Goal: Task Accomplishment & Management: Manage account settings

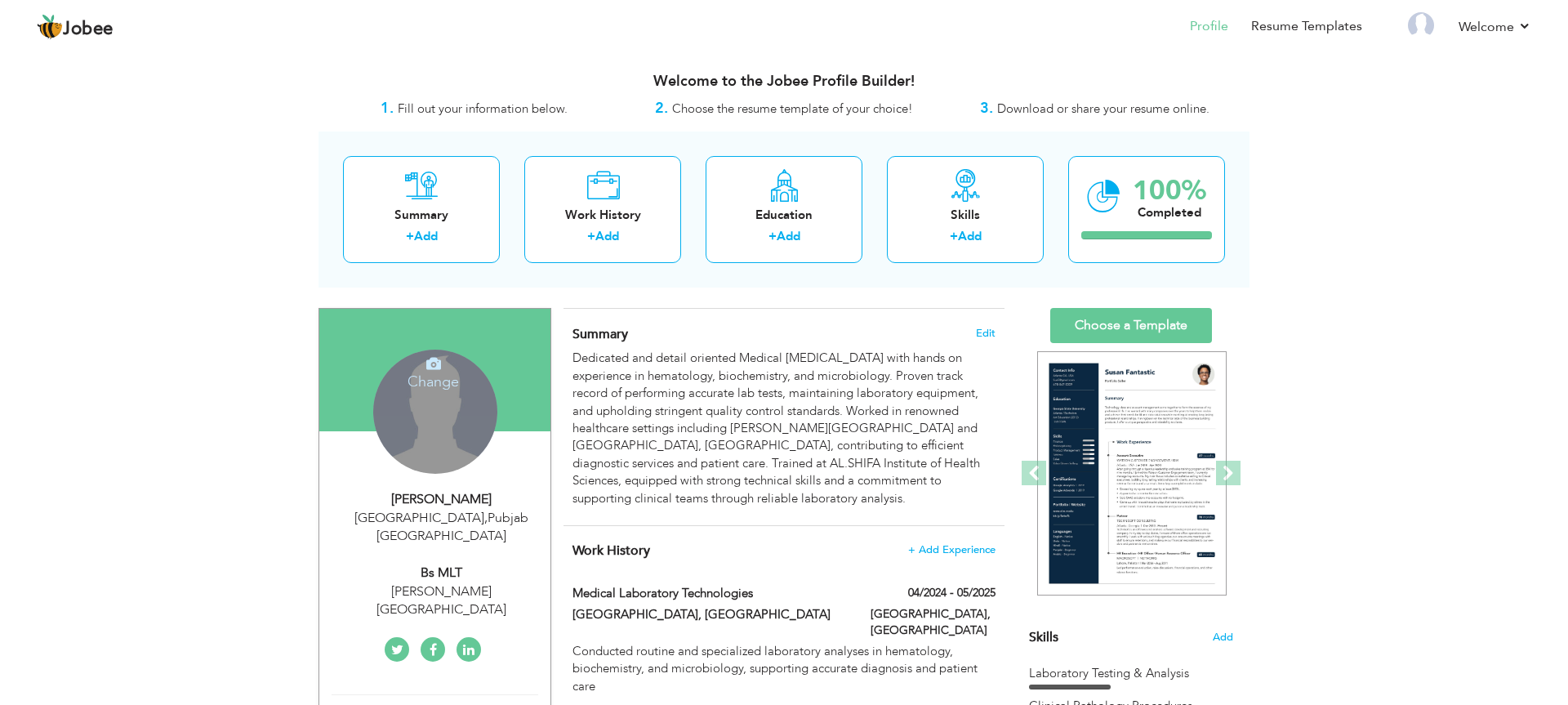
click at [426, 361] on icon at bounding box center [434, 363] width 15 height 15
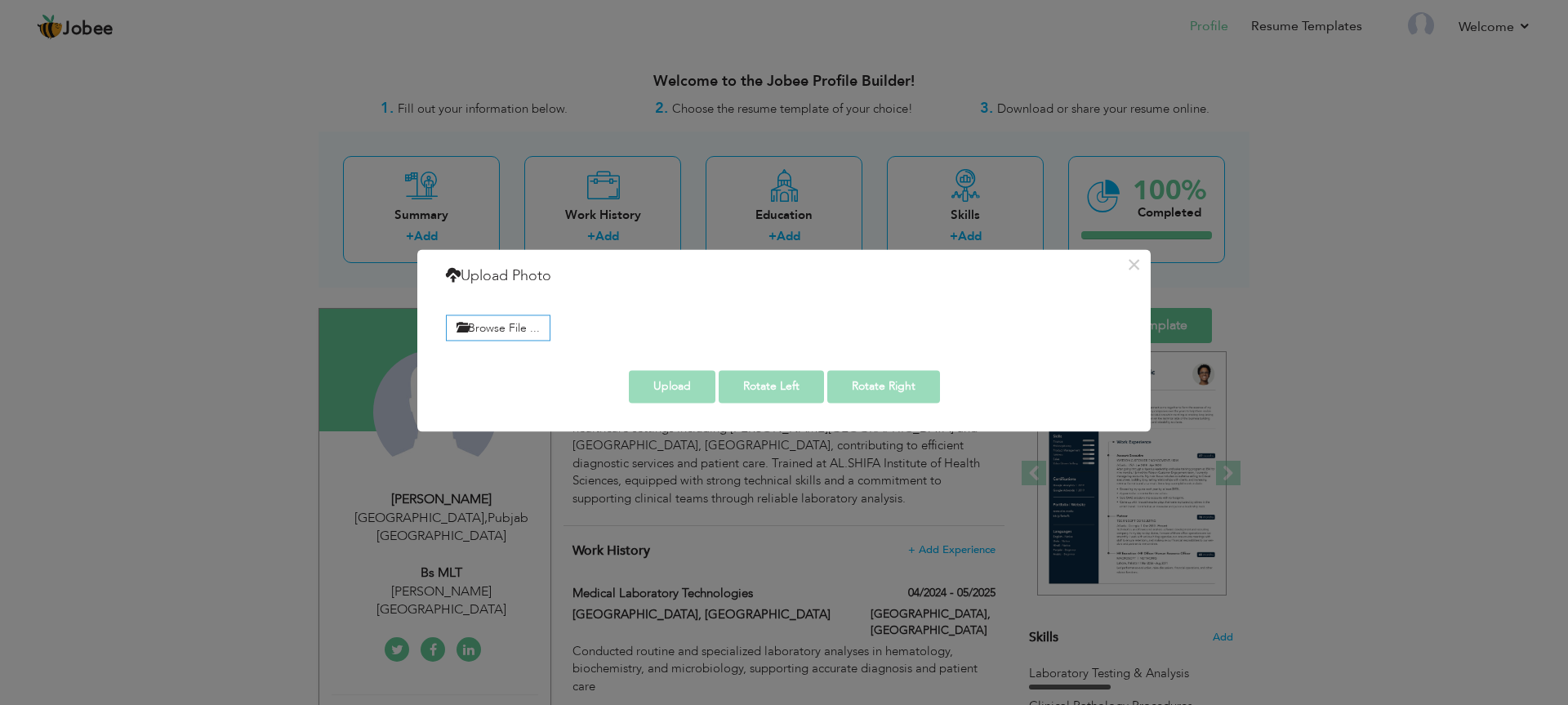
drag, startPoint x: 317, startPoint y: 399, endPoint x: 366, endPoint y: 442, distance: 65.2
click at [317, 400] on div "× Upload Photo Browse File ..." at bounding box center [784, 352] width 1568 height 705
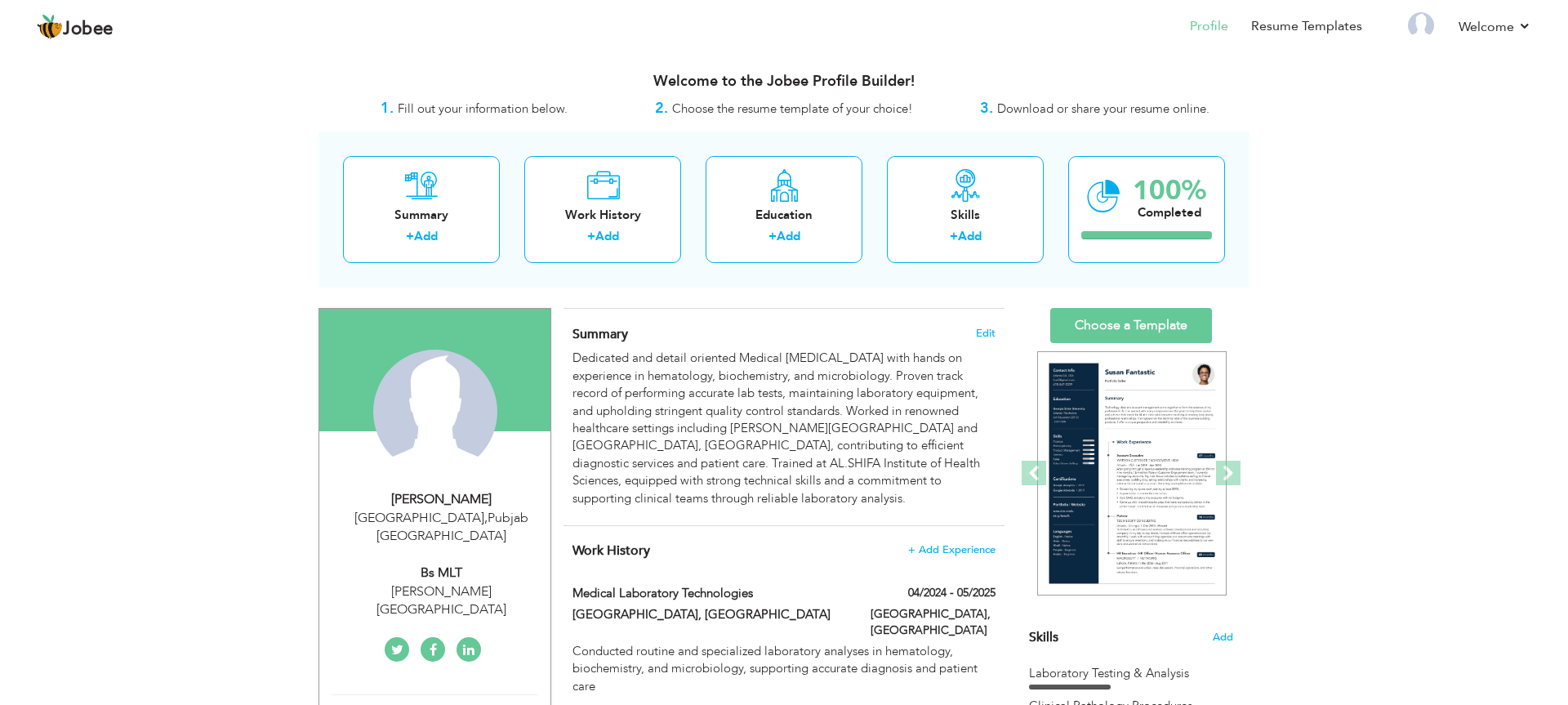
click at [466, 510] on div "[GEOGRAPHIC_DATA] , Pubjab [GEOGRAPHIC_DATA]" at bounding box center [440, 527] width 219 height 37
type input "Nida"
type input "[PERSON_NAME]"
type input "03144526770"
select select "number:166"
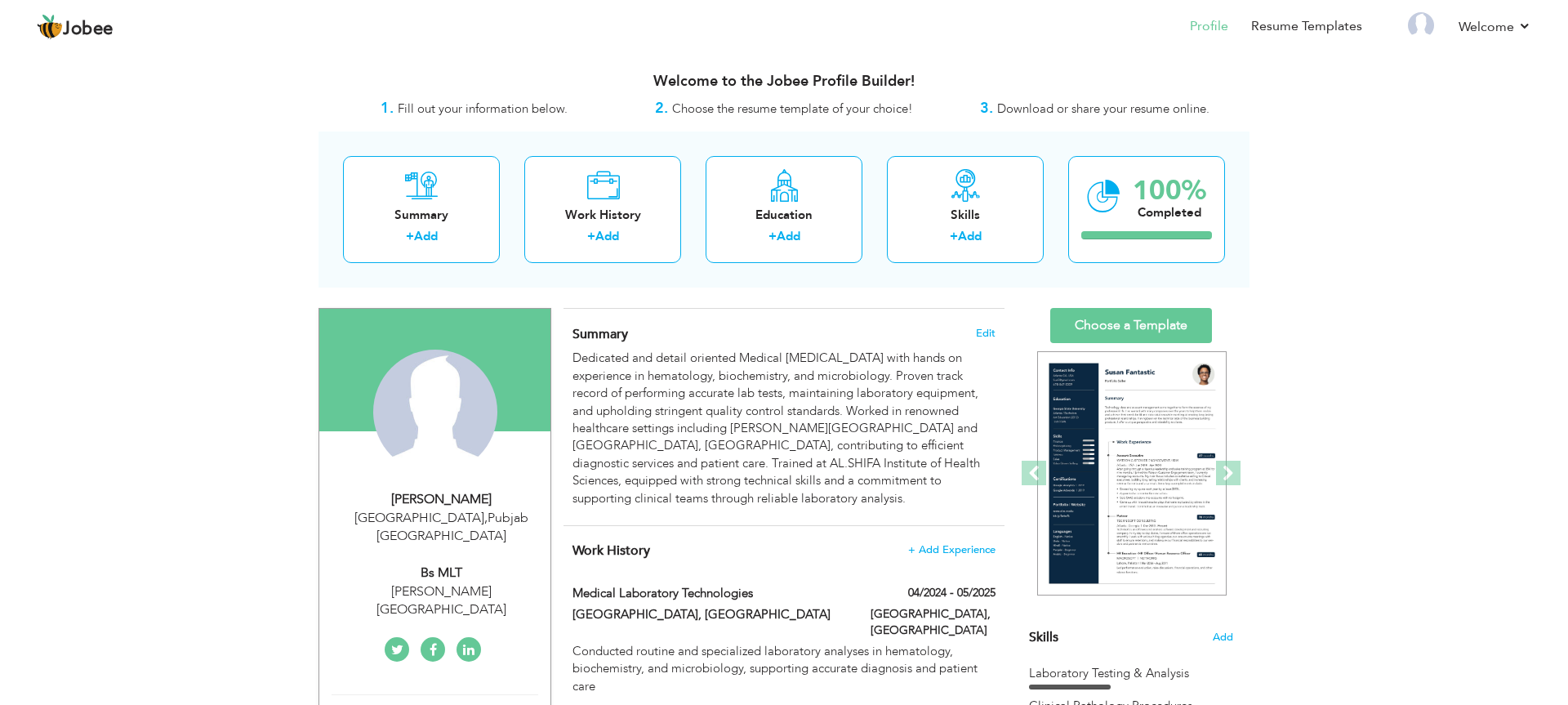
type input "Pubjab"
type input "[GEOGRAPHIC_DATA]"
select select "number:4"
type input "[PERSON_NAME][GEOGRAPHIC_DATA]"
type input "Bs MLT"
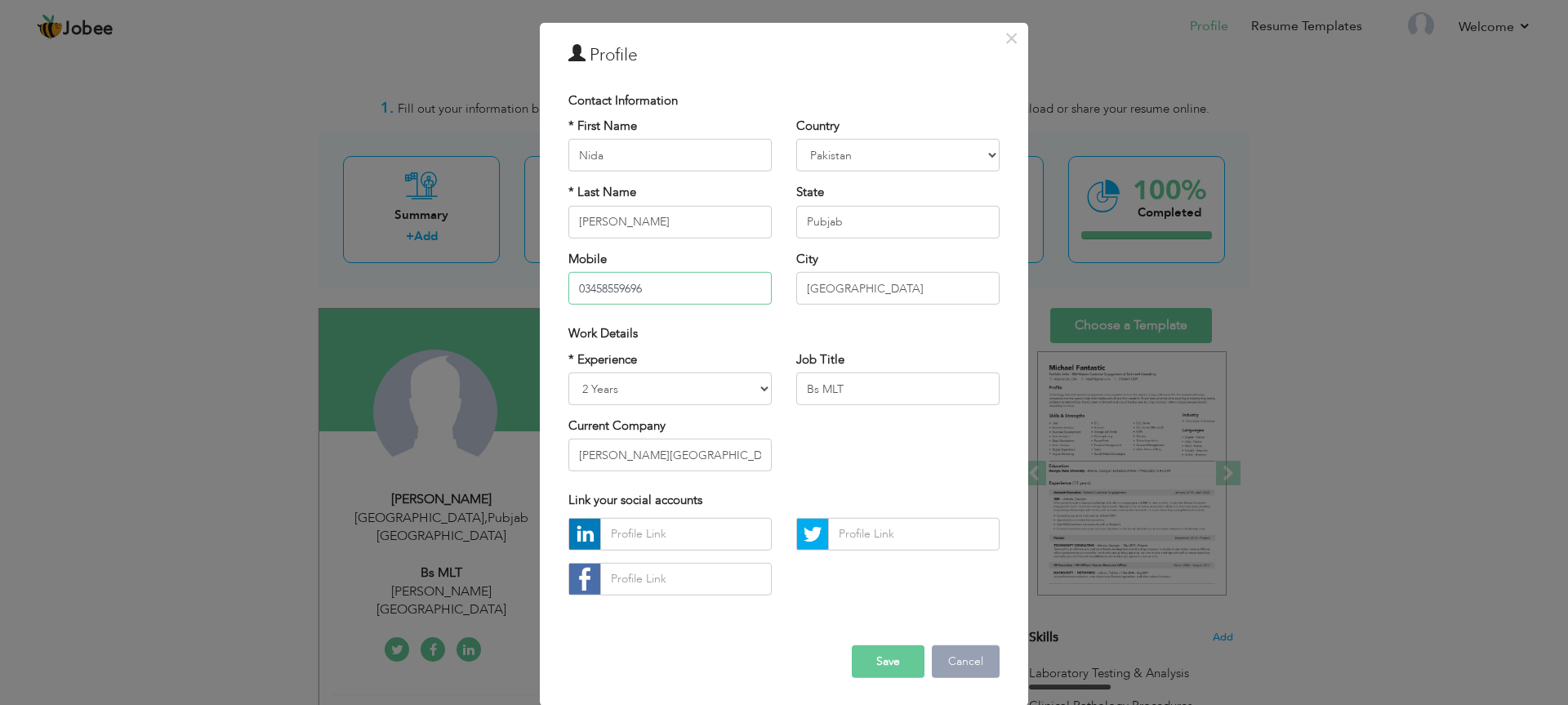
scroll to position [48, 0]
type input "03458559696"
click at [905, 662] on button "Save" at bounding box center [887, 662] width 72 height 33
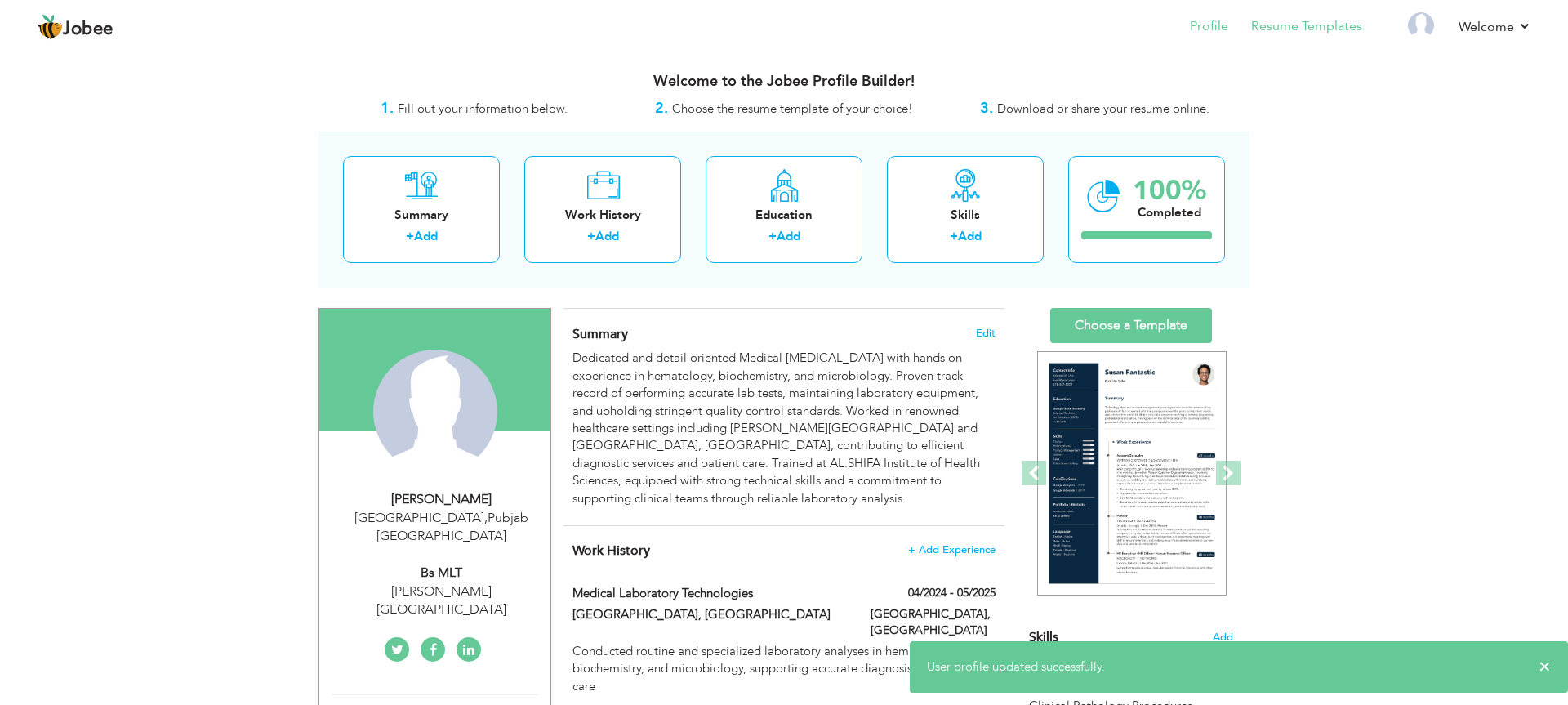
click at [1307, 27] on link "Resume Templates" at bounding box center [1306, 27] width 111 height 19
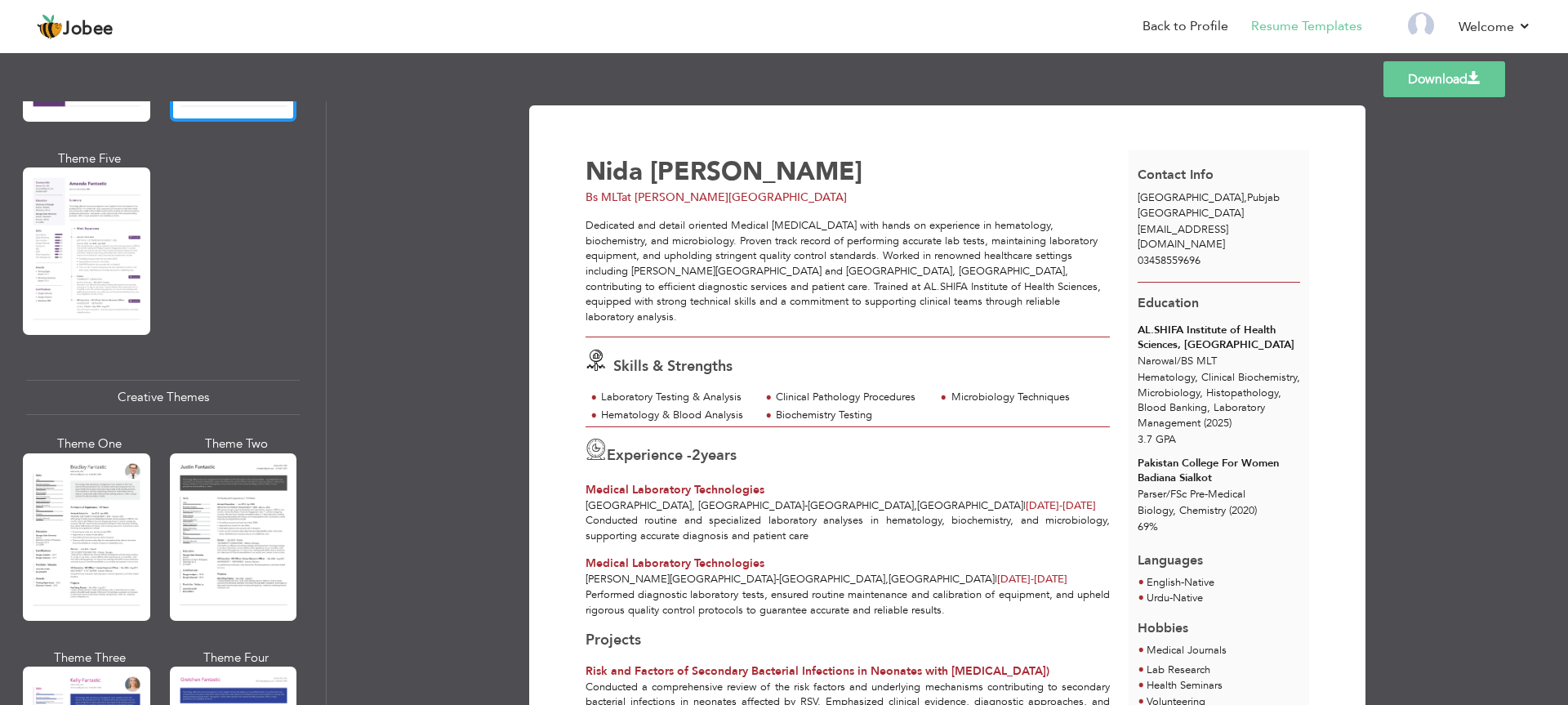
scroll to position [1766, 0]
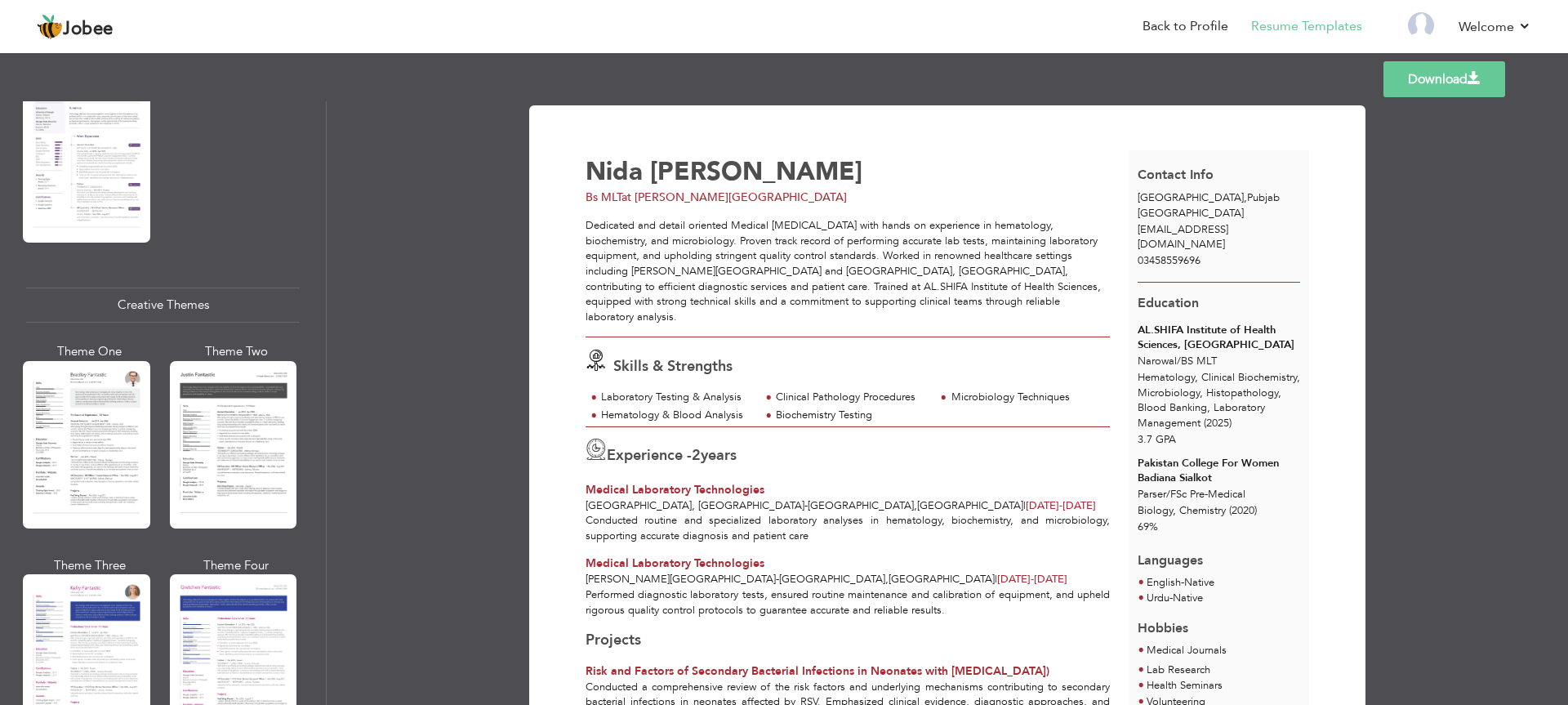
click at [125, 392] on div at bounding box center [86, 444] width 127 height 167
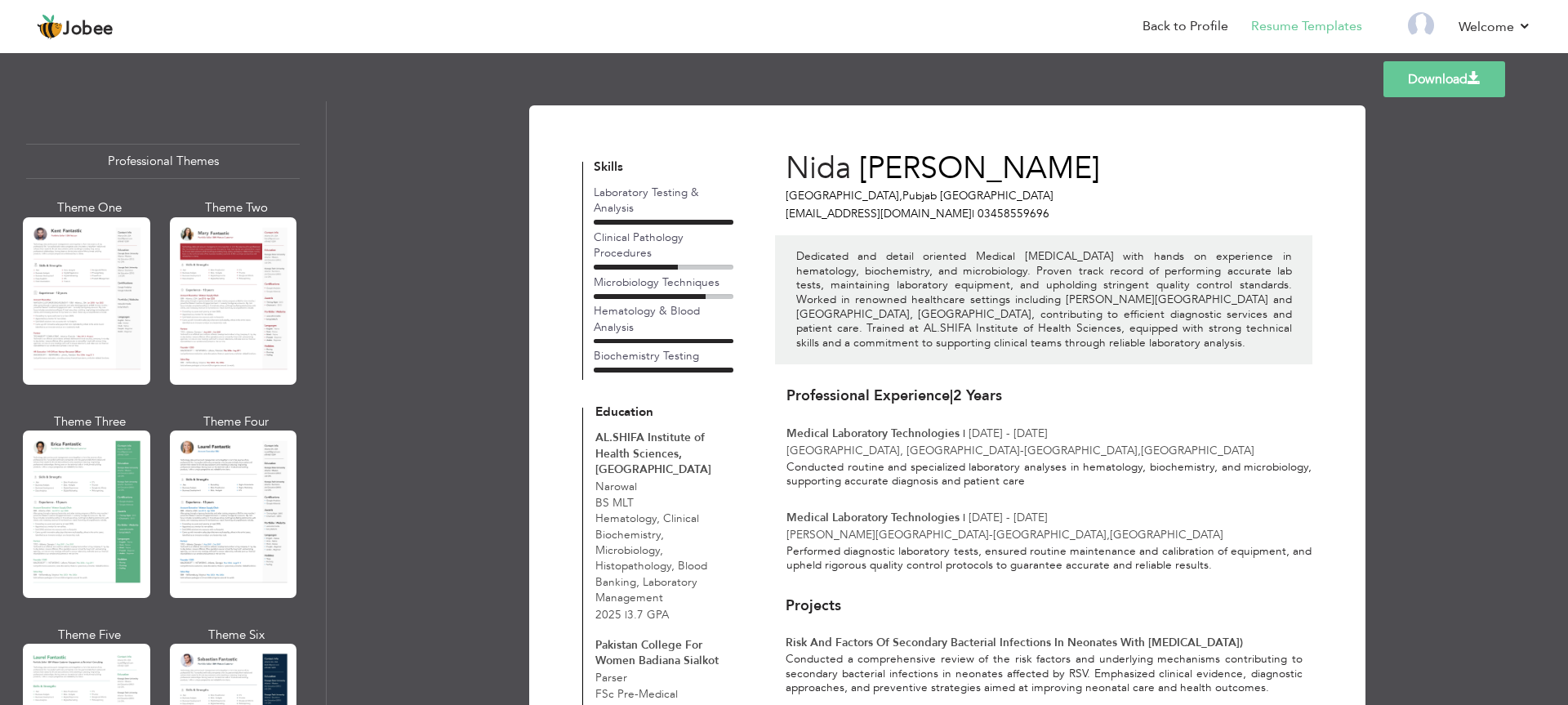
scroll to position [0, 0]
click at [81, 299] on div at bounding box center [86, 300] width 127 height 167
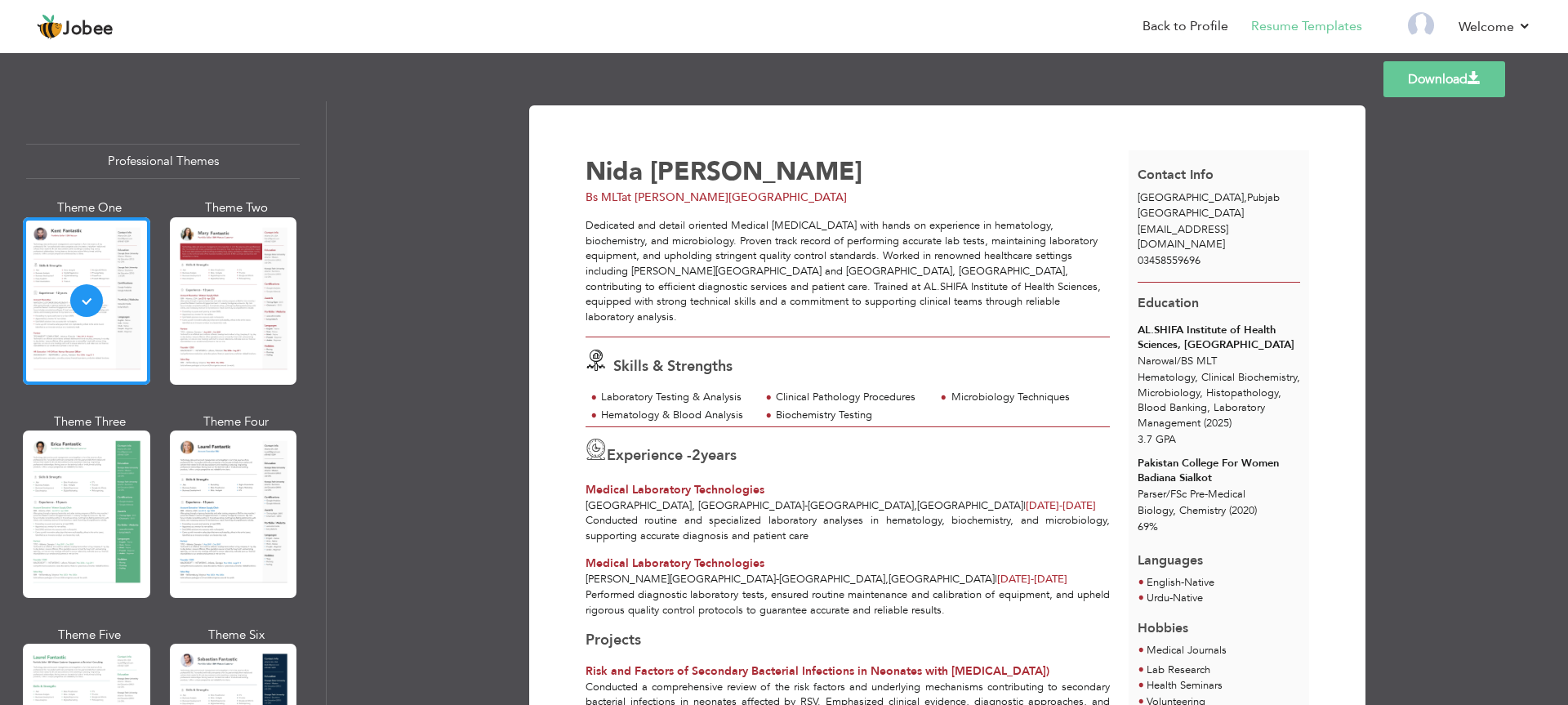
click at [1483, 84] on link "Download" at bounding box center [1444, 79] width 122 height 36
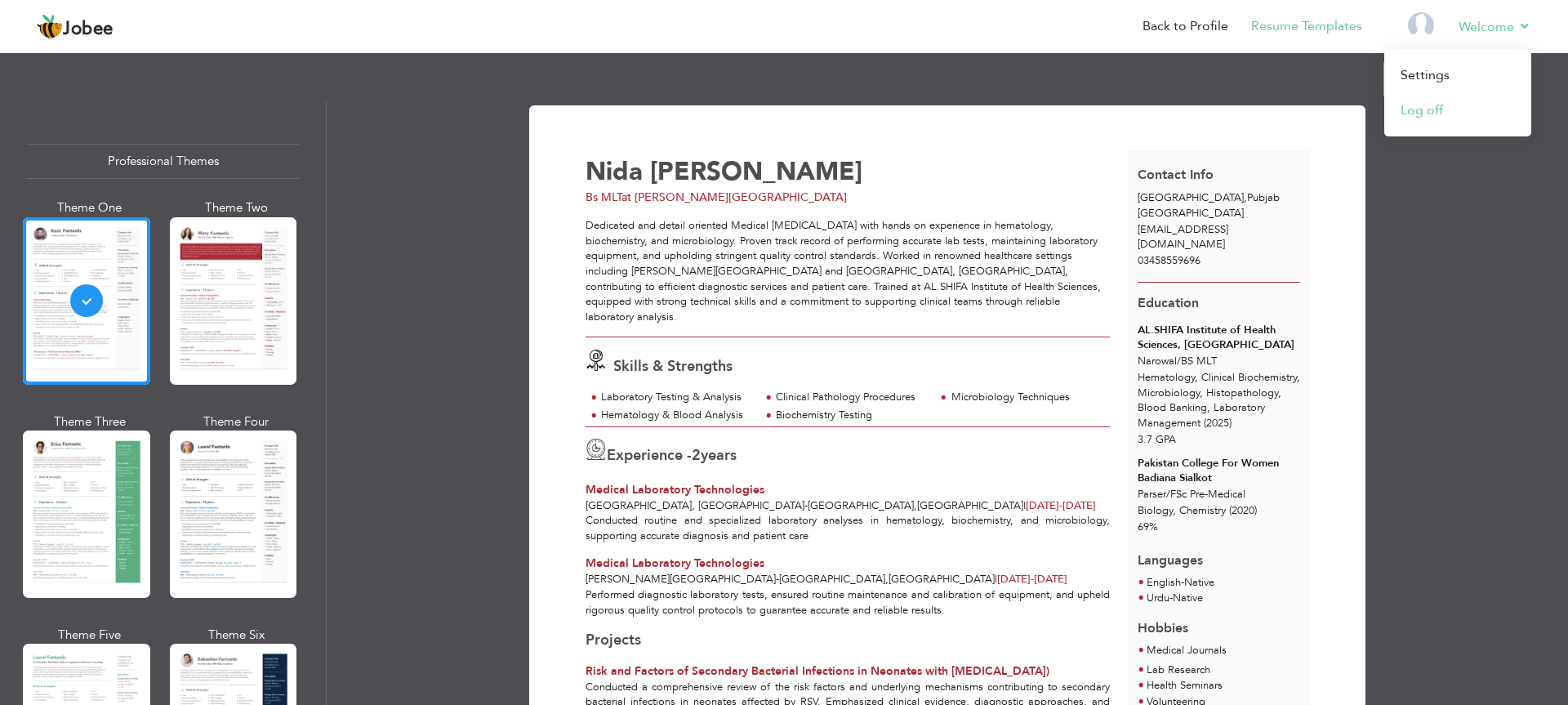
click at [1444, 101] on link "Log off" at bounding box center [1457, 111] width 147 height 35
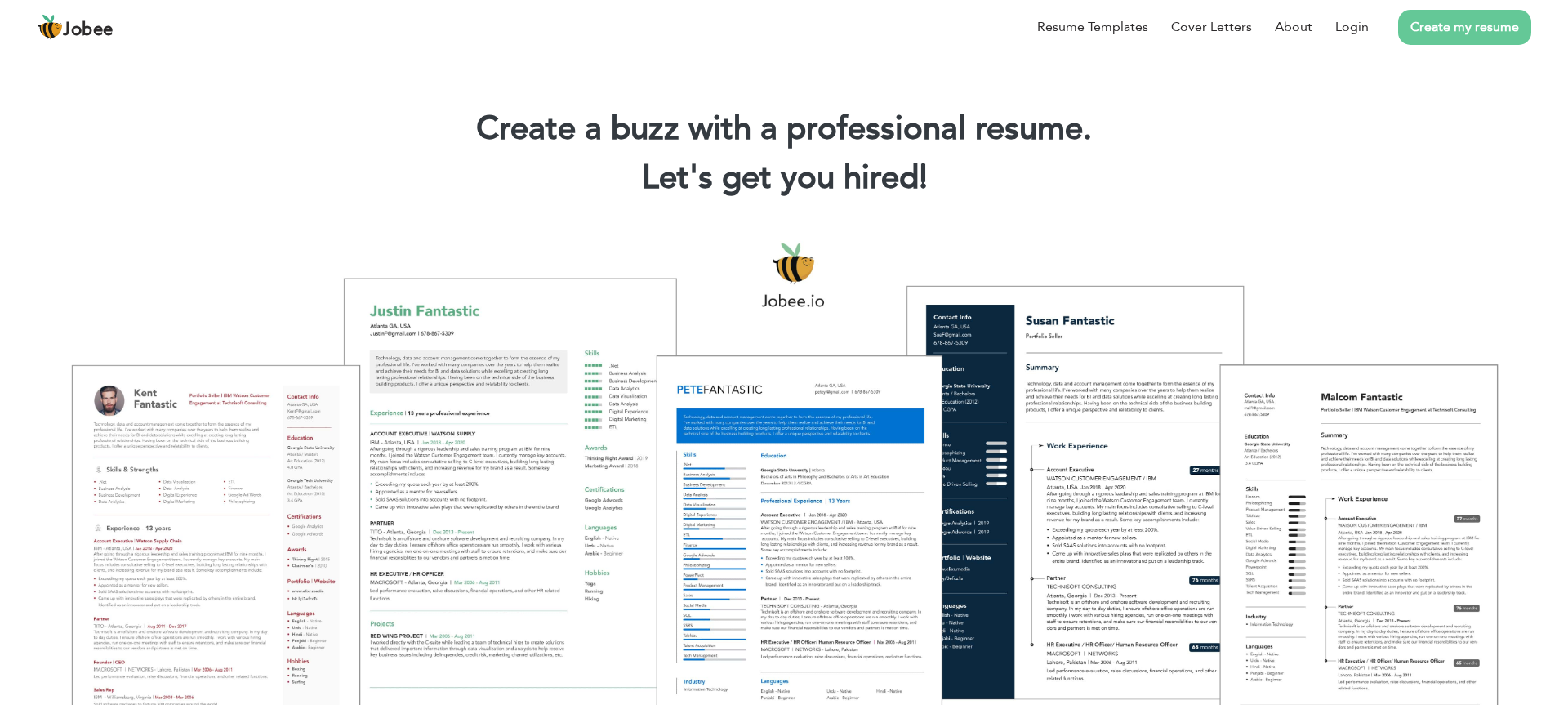
click at [1369, 28] on li "Create my resume" at bounding box center [1450, 27] width 163 height 42
click at [1358, 27] on link "Login" at bounding box center [1352, 27] width 34 height 19
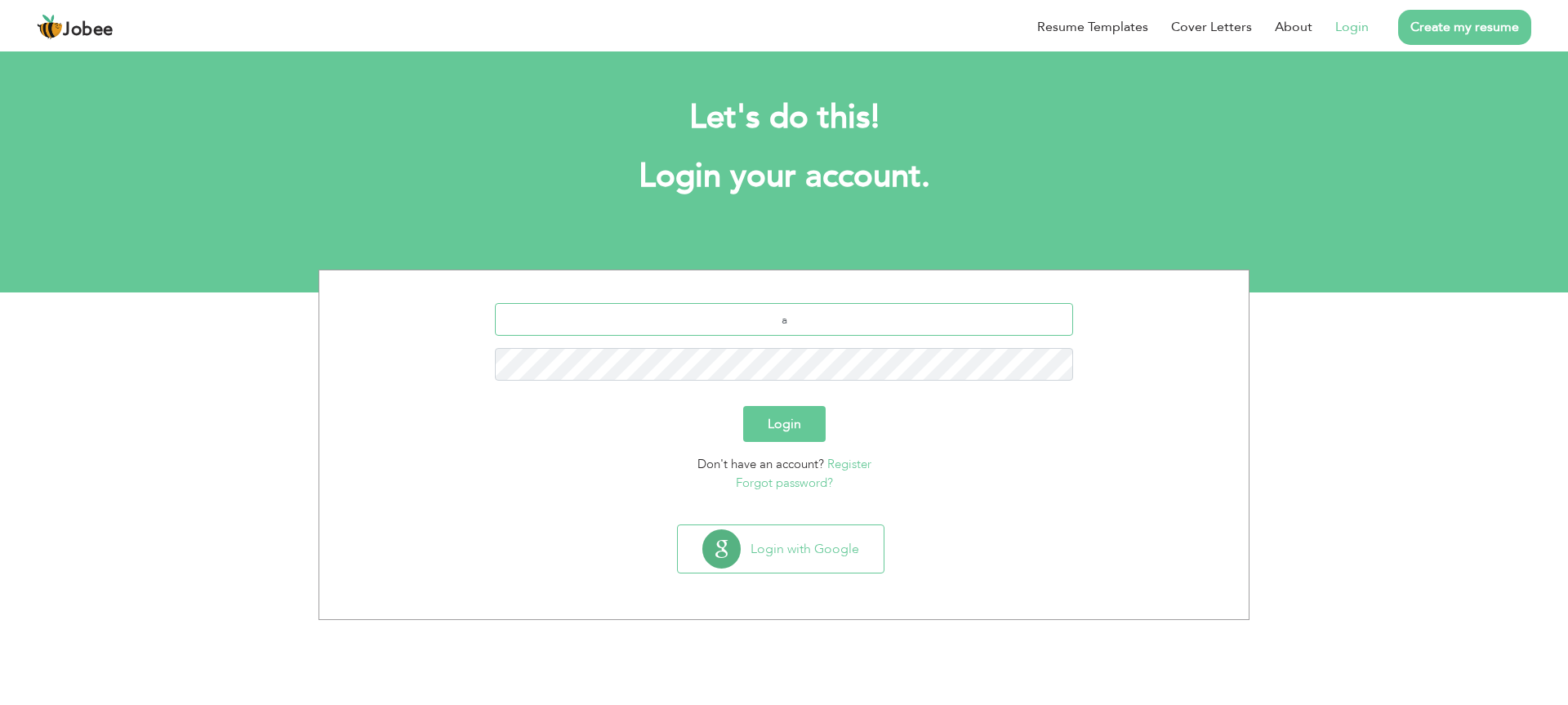
type input "[EMAIL_ADDRESS][DOMAIN_NAME]"
click at [781, 422] on button "Login" at bounding box center [784, 423] width 82 height 36
